Goal: Information Seeking & Learning: Learn about a topic

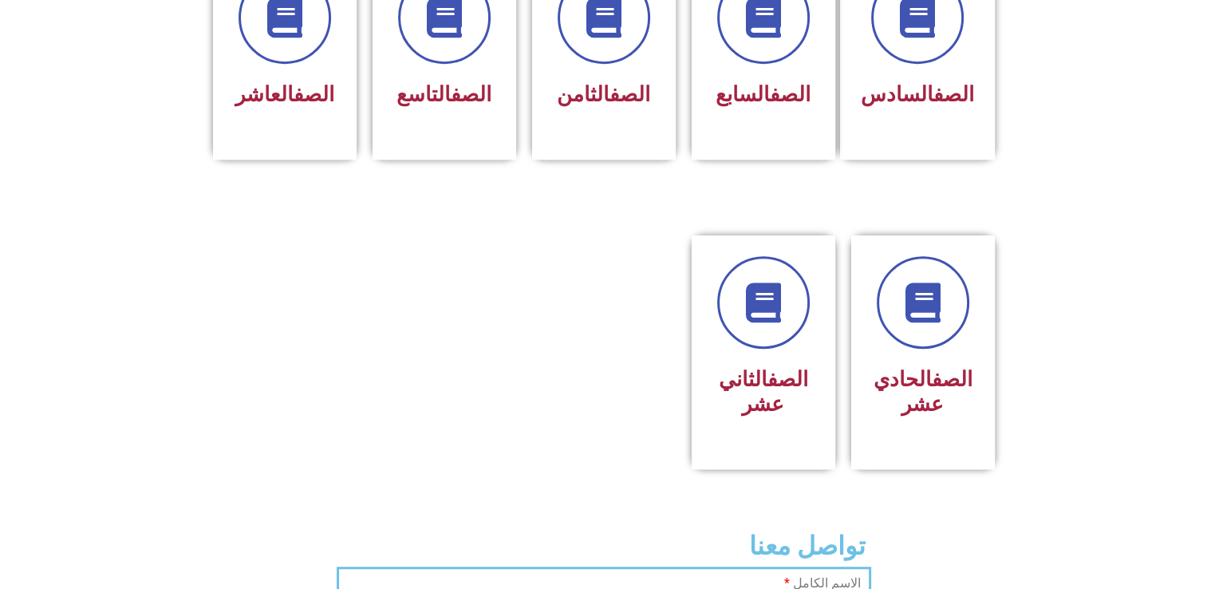
scroll to position [798, 0]
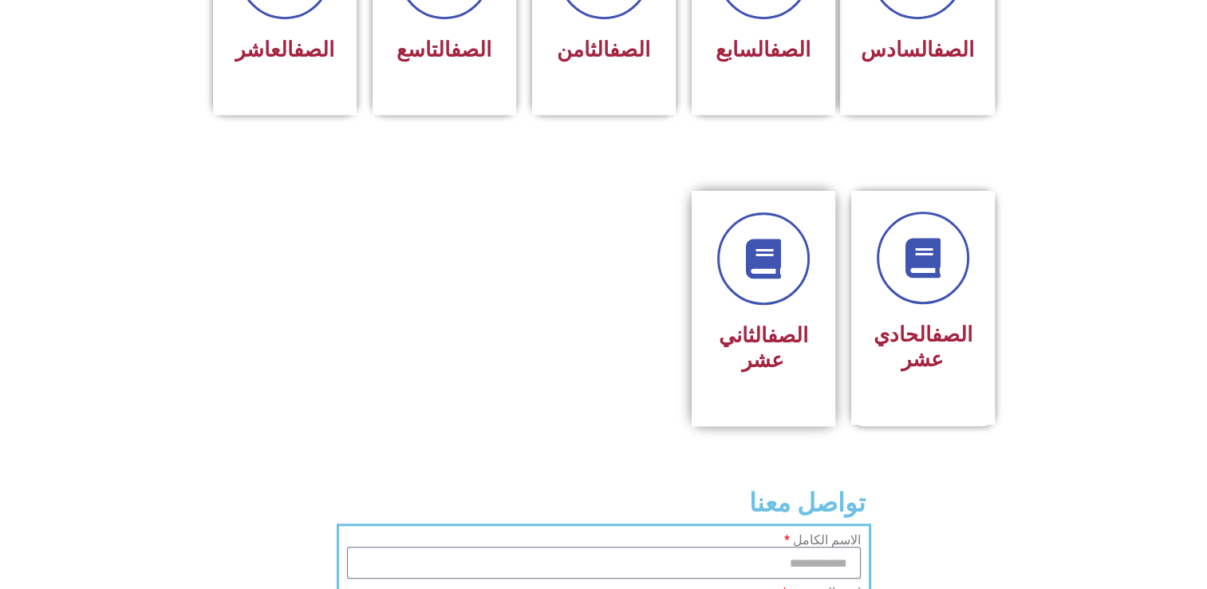
click at [811, 323] on h3 "الصف الثاني عشر" at bounding box center [763, 347] width 101 height 49
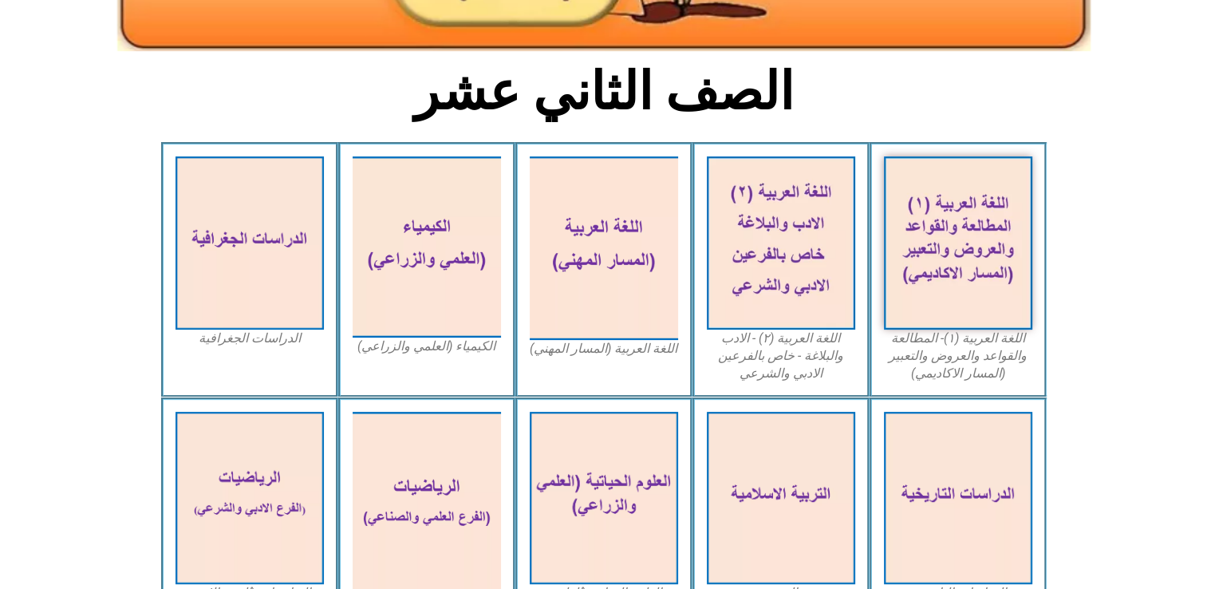
scroll to position [336, 0]
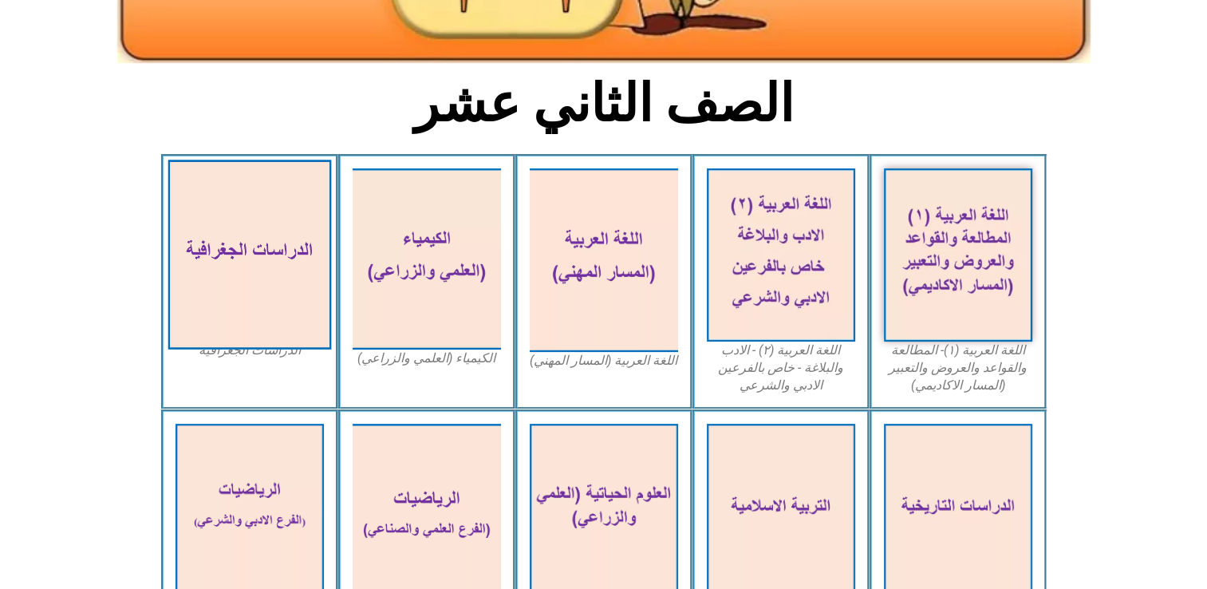
click at [306, 209] on img at bounding box center [250, 255] width 164 height 190
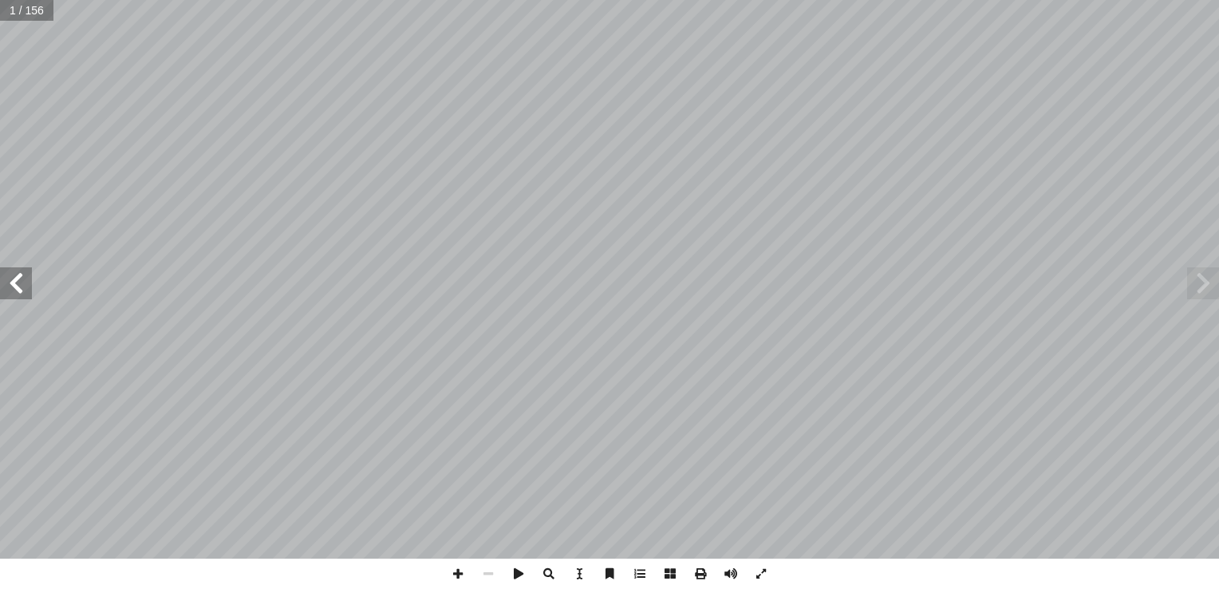
click at [23, 284] on span at bounding box center [16, 283] width 32 height 32
click at [12, 284] on span at bounding box center [16, 283] width 32 height 32
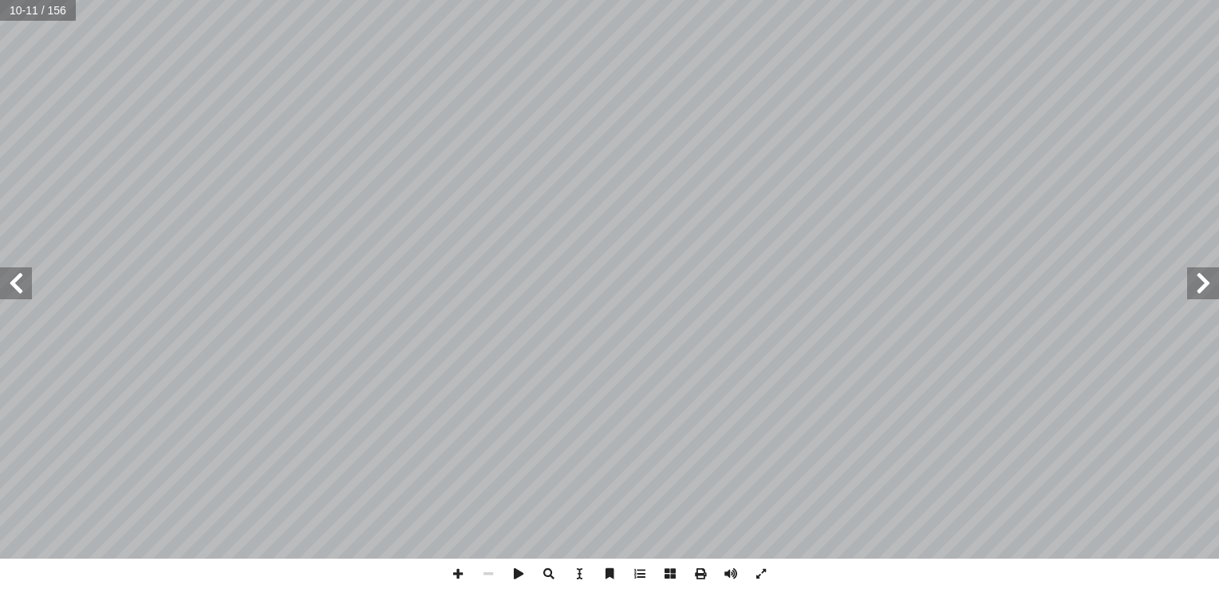
click at [12, 284] on span at bounding box center [16, 283] width 32 height 32
click at [19, 289] on span at bounding box center [16, 283] width 32 height 32
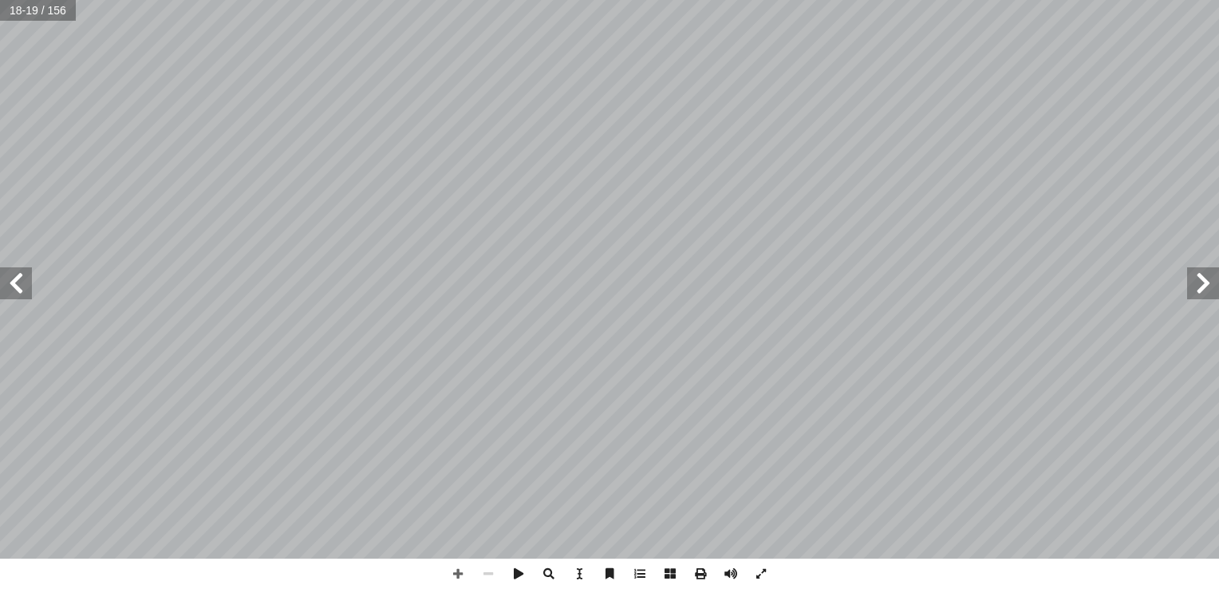
click at [19, 289] on span at bounding box center [16, 283] width 32 height 32
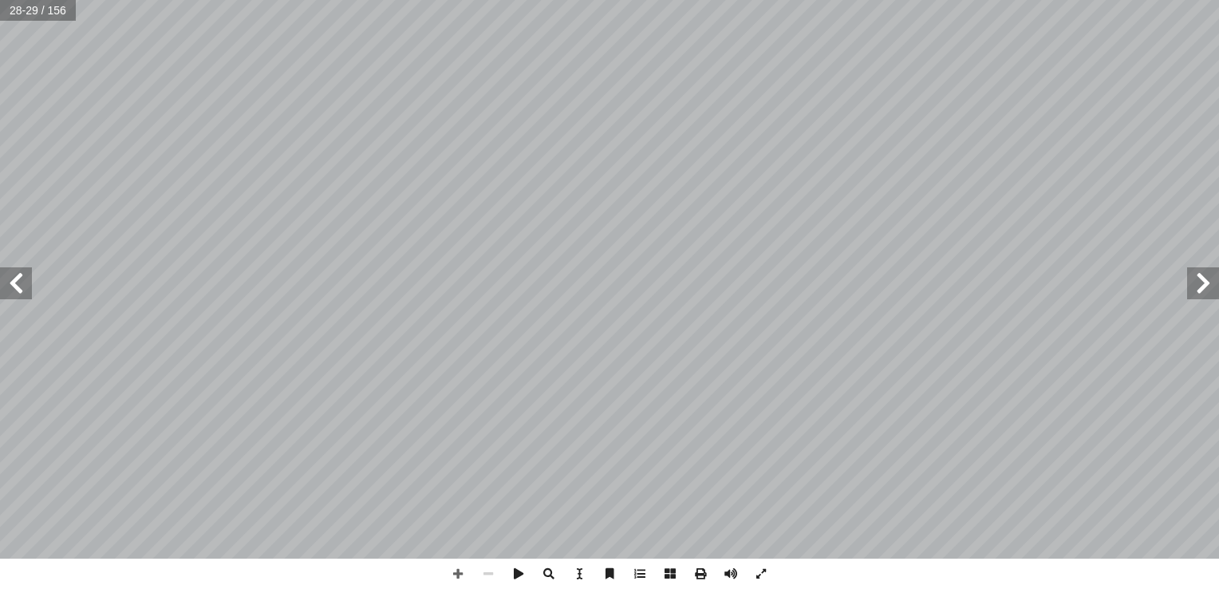
click at [19, 289] on span at bounding box center [16, 283] width 32 height 32
click at [457, 576] on span at bounding box center [458, 573] width 30 height 30
click at [759, 578] on span at bounding box center [761, 573] width 30 height 30
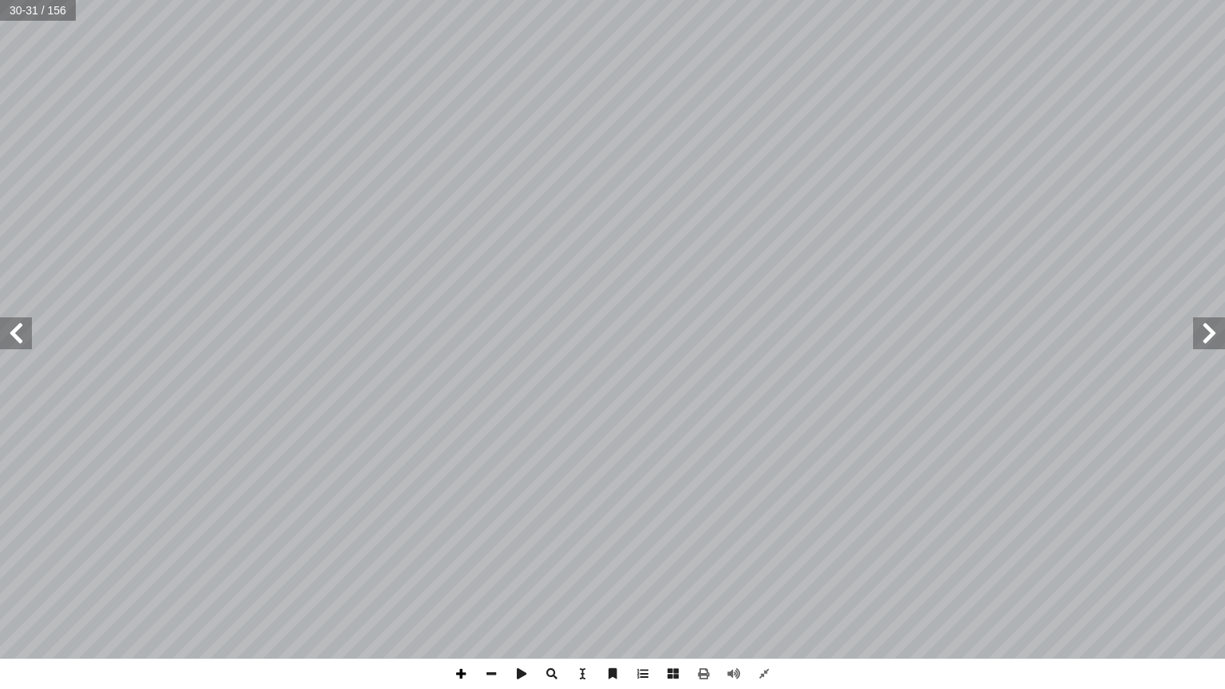
click at [464, 588] on span at bounding box center [461, 674] width 30 height 30
click at [19, 343] on span at bounding box center [16, 334] width 32 height 32
click at [489, 588] on span at bounding box center [491, 674] width 30 height 30
click at [454, 588] on span at bounding box center [461, 674] width 30 height 30
click at [500, 588] on span at bounding box center [491, 674] width 30 height 30
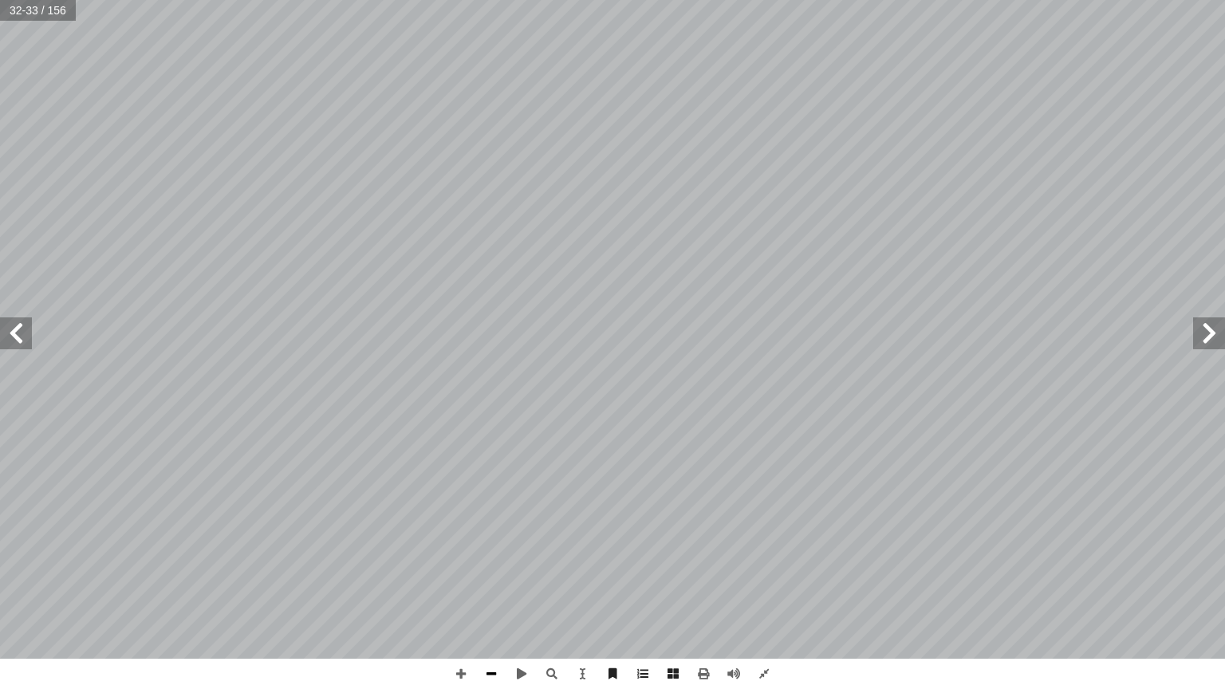
click at [500, 588] on span at bounding box center [491, 674] width 30 height 30
click at [30, 335] on span at bounding box center [16, 334] width 32 height 32
click at [1209, 341] on span at bounding box center [1209, 334] width 32 height 32
click at [8, 345] on span at bounding box center [16, 334] width 32 height 32
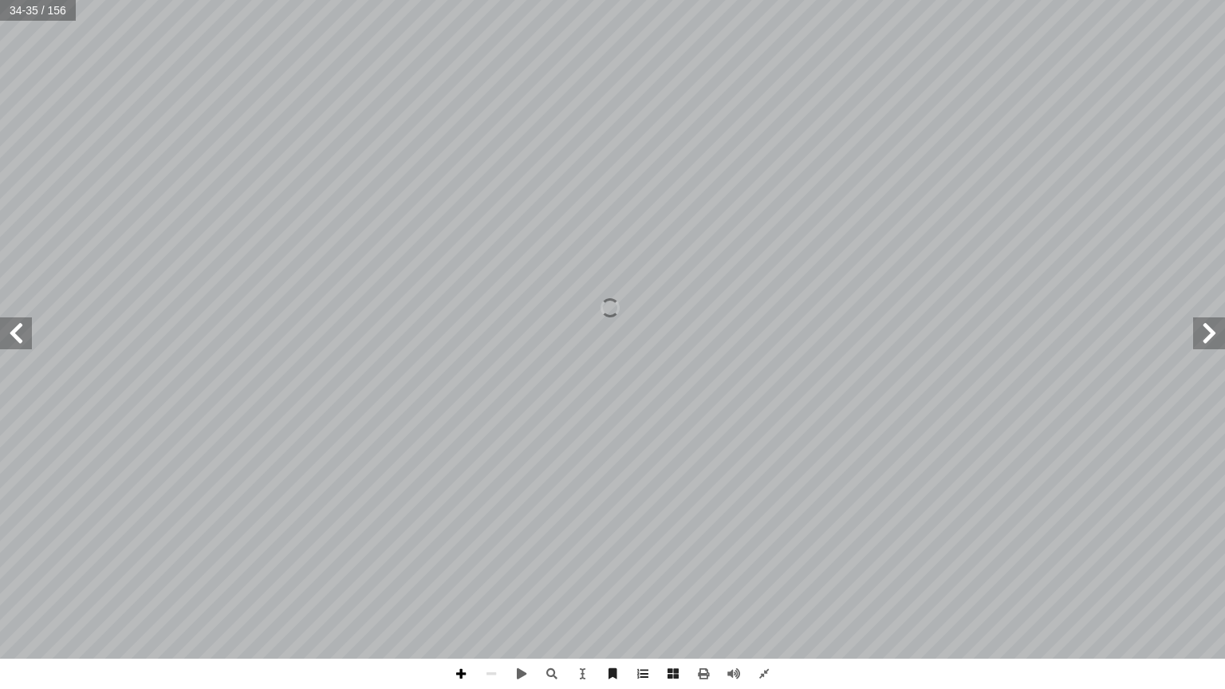
click at [460, 588] on span at bounding box center [461, 674] width 30 height 30
click at [482, 588] on span at bounding box center [491, 674] width 30 height 30
click at [1218, 335] on span at bounding box center [1209, 334] width 32 height 32
click at [465, 588] on span at bounding box center [461, 674] width 30 height 30
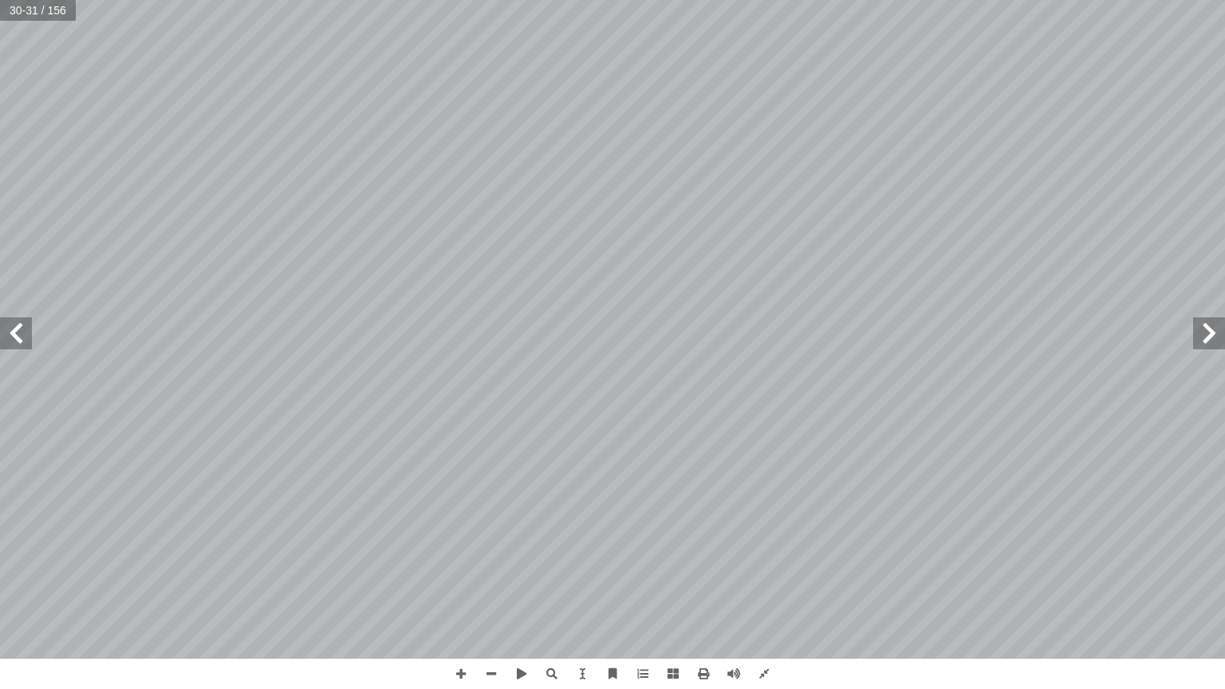
click at [29, 332] on span at bounding box center [16, 334] width 32 height 32
click at [23, 329] on span at bounding box center [16, 334] width 32 height 32
click at [1208, 338] on span at bounding box center [1209, 334] width 32 height 32
click at [22, 330] on span at bounding box center [16, 334] width 32 height 32
click at [498, 588] on span at bounding box center [491, 674] width 30 height 30
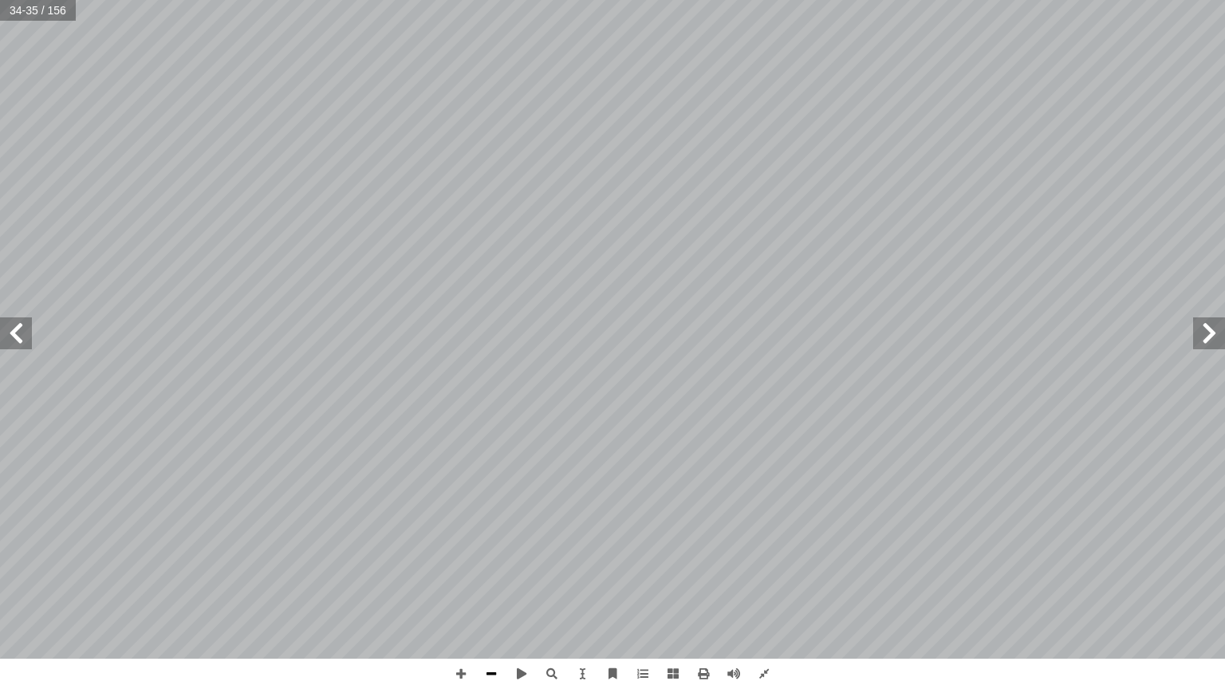
click at [488, 588] on span at bounding box center [491, 674] width 30 height 30
